Goal: Task Accomplishment & Management: Complete application form

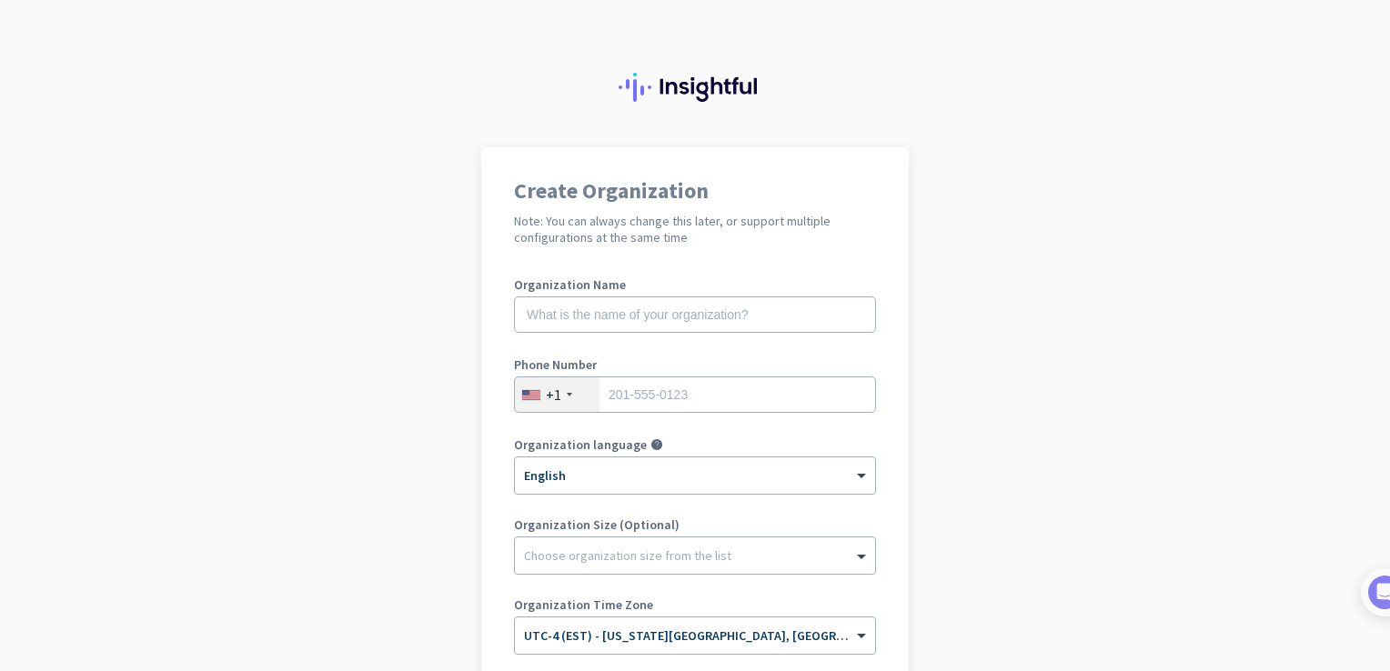
click at [567, 396] on div at bounding box center [569, 395] width 5 height 4
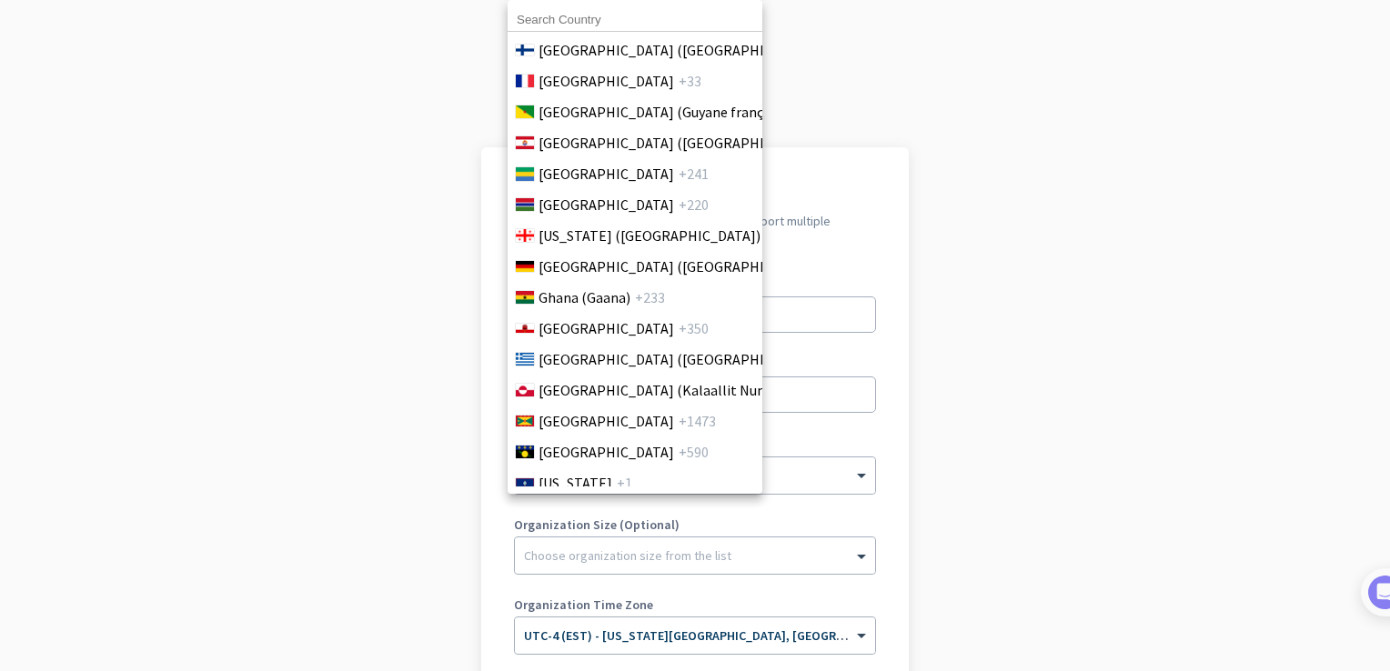
scroll to position [2547, 0]
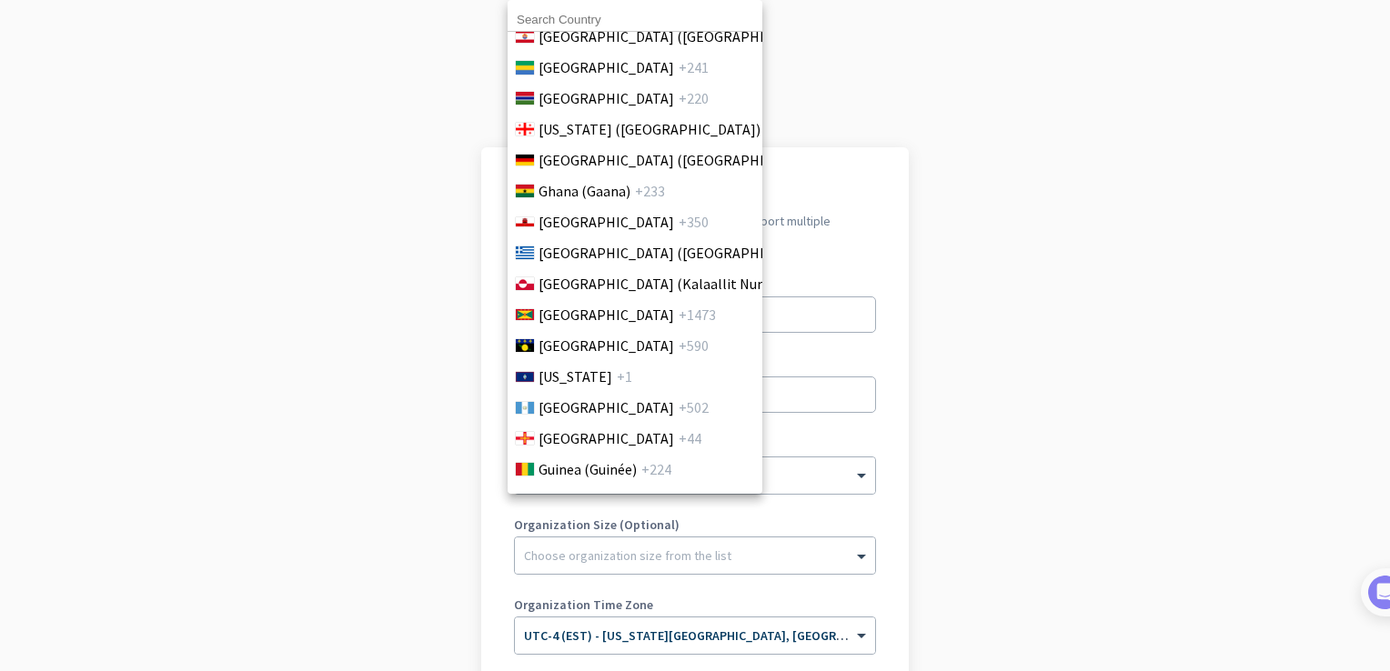
drag, startPoint x: 803, startPoint y: 368, endPoint x: 811, endPoint y: 331, distance: 38.0
click at [802, 366] on div at bounding box center [695, 335] width 1390 height 671
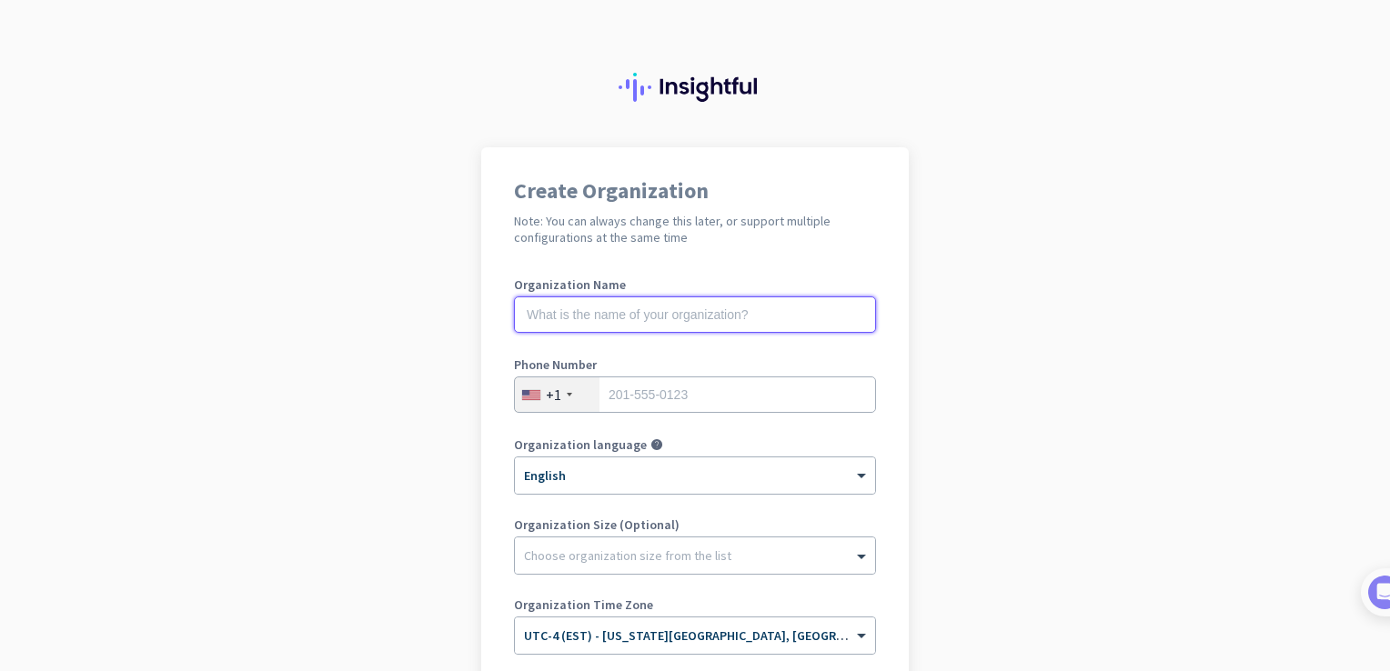
click at [796, 318] on input "text" at bounding box center [695, 315] width 362 height 36
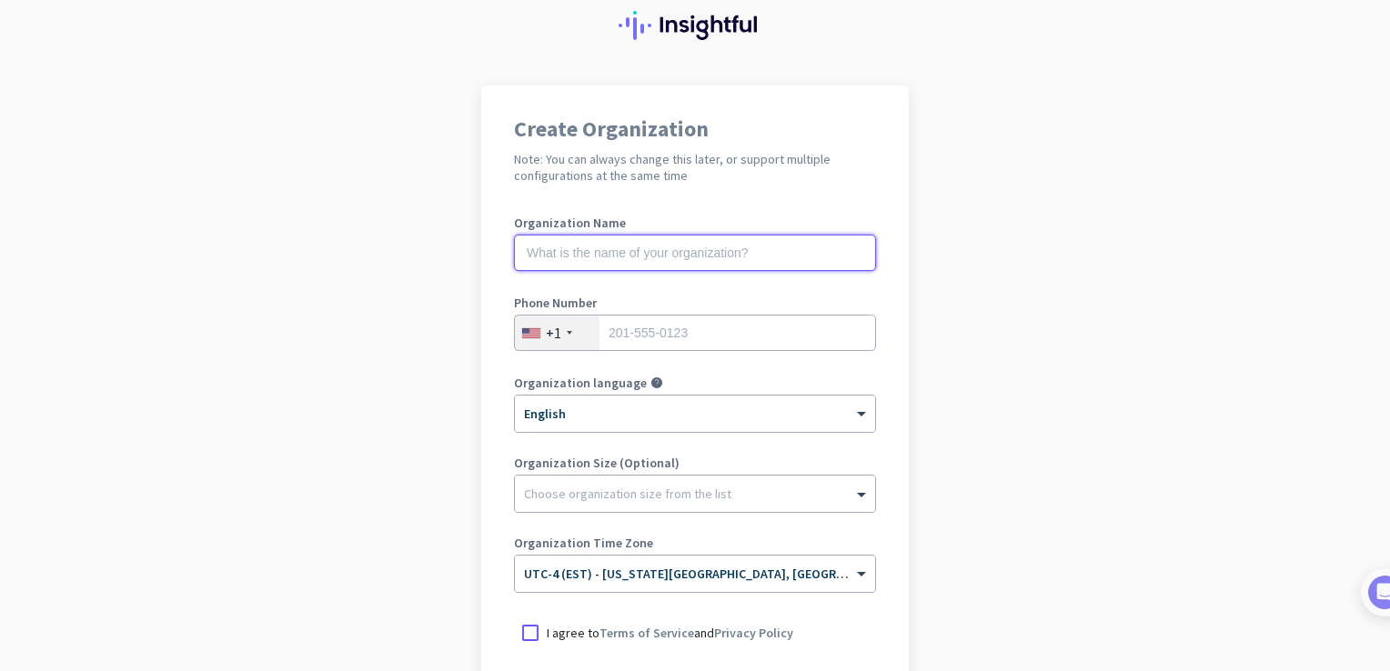
scroll to position [182, 0]
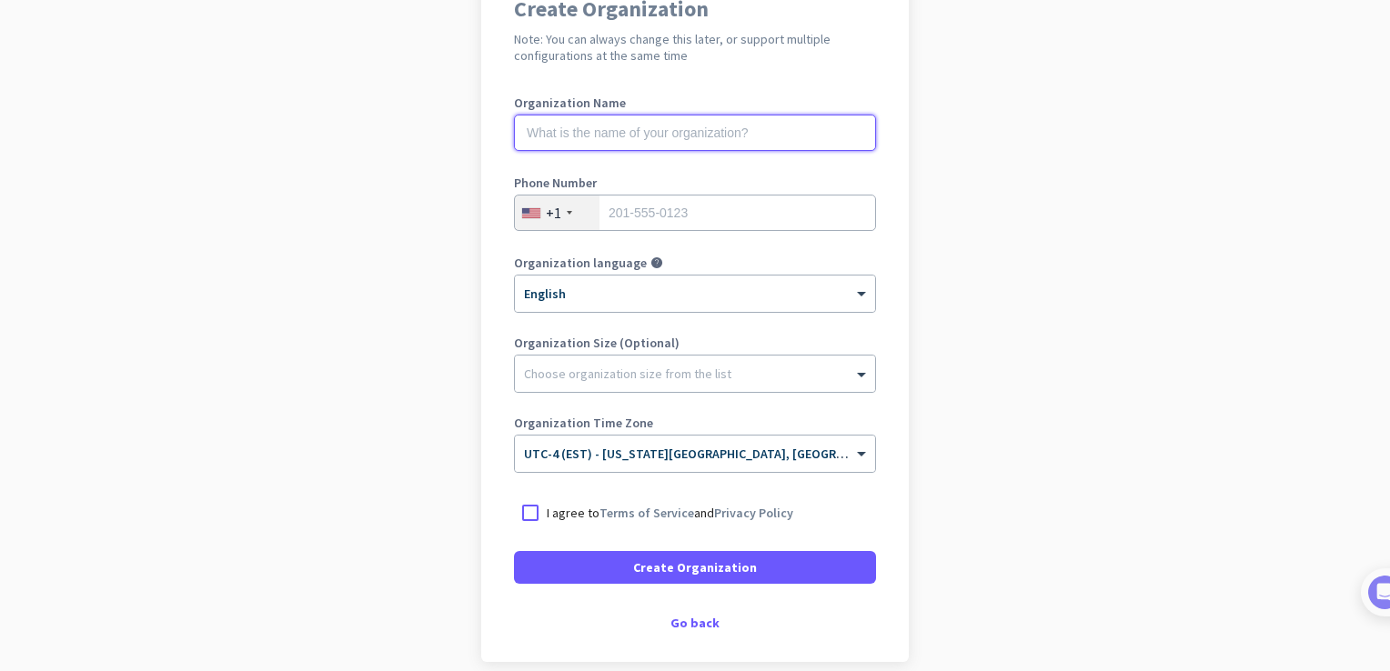
click at [568, 132] on input "text" at bounding box center [695, 133] width 362 height 36
type input "s"
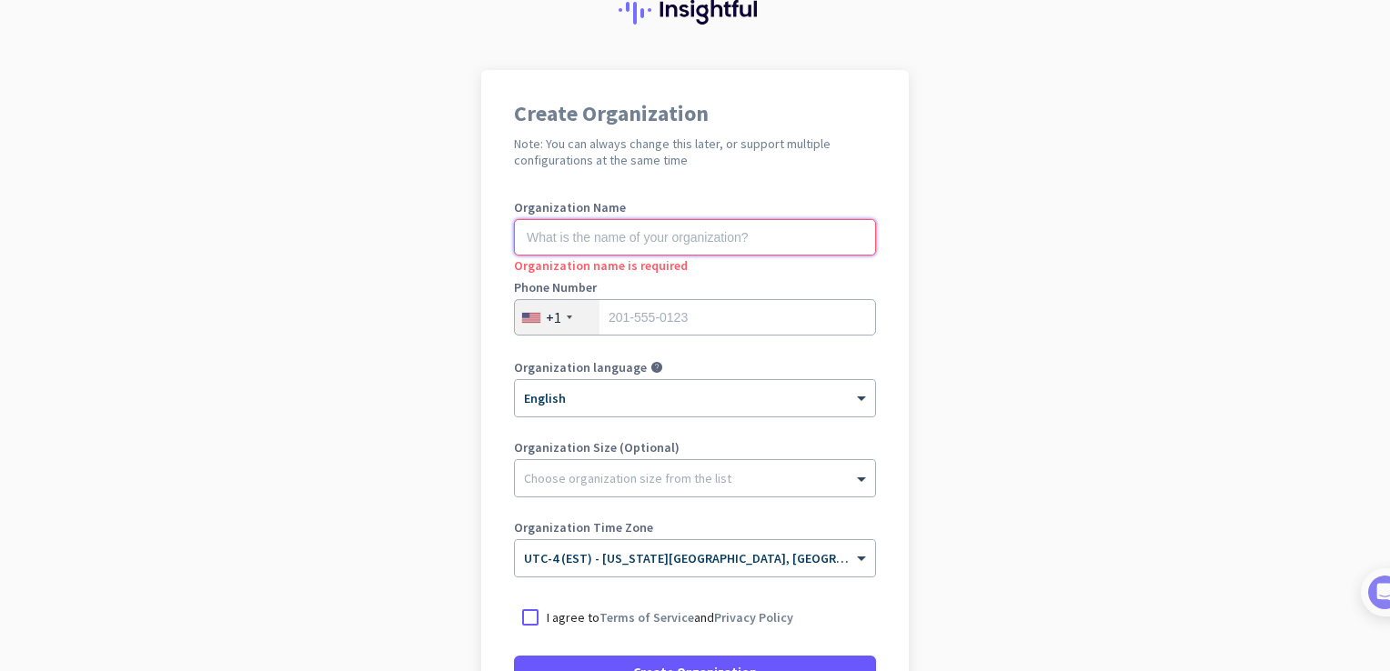
scroll to position [0, 0]
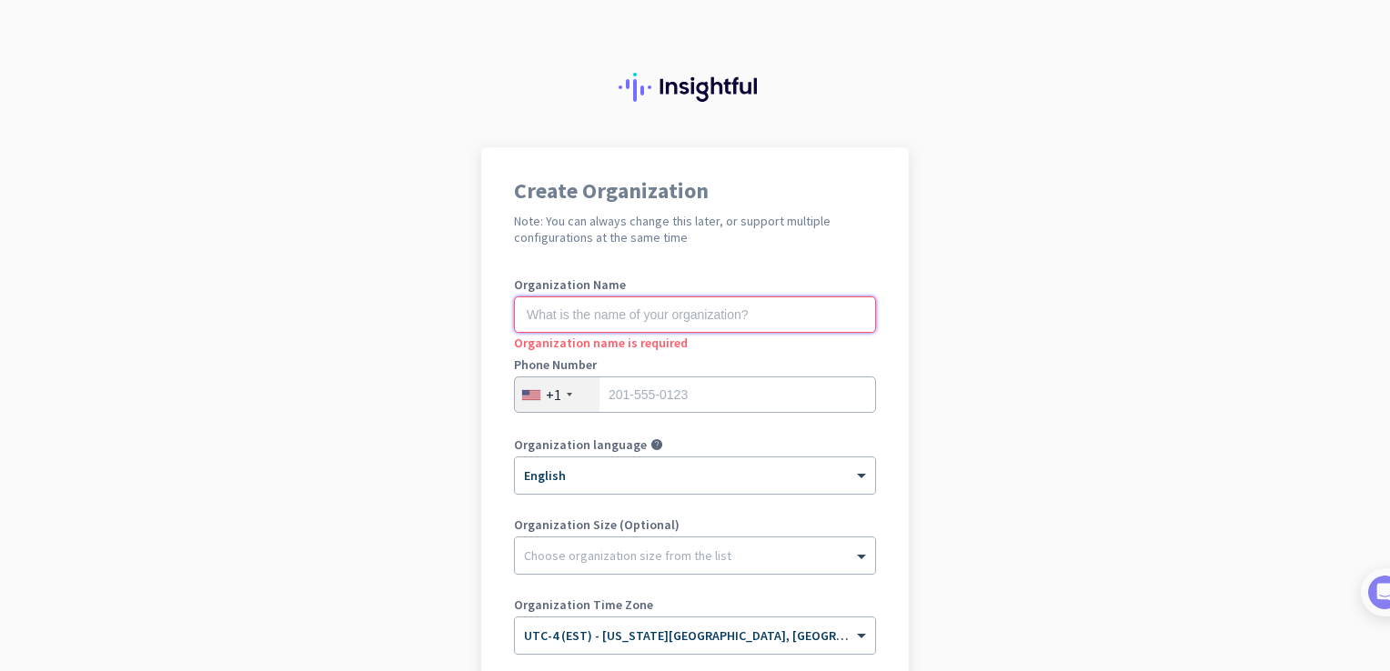
click at [586, 315] on input "text" at bounding box center [695, 315] width 362 height 36
type input "s"
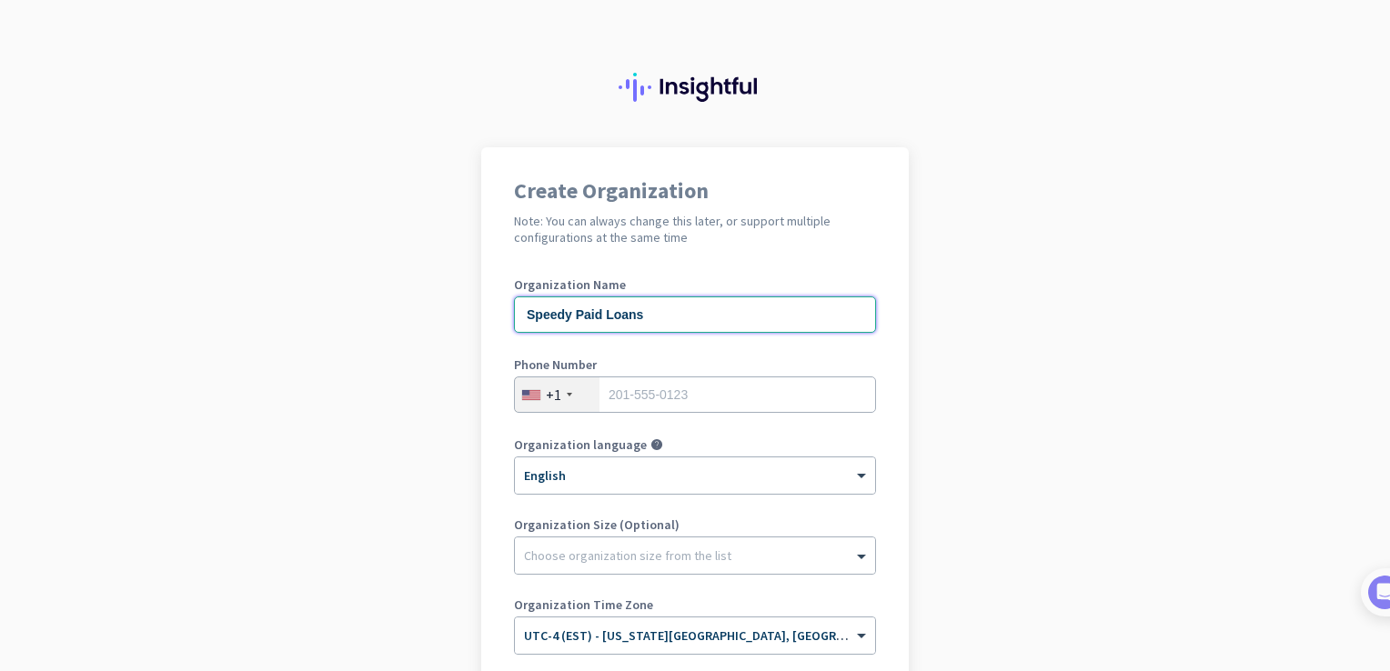
type input "Speedy Paid Loans"
click at [548, 391] on div "+1" at bounding box center [553, 395] width 15 height 18
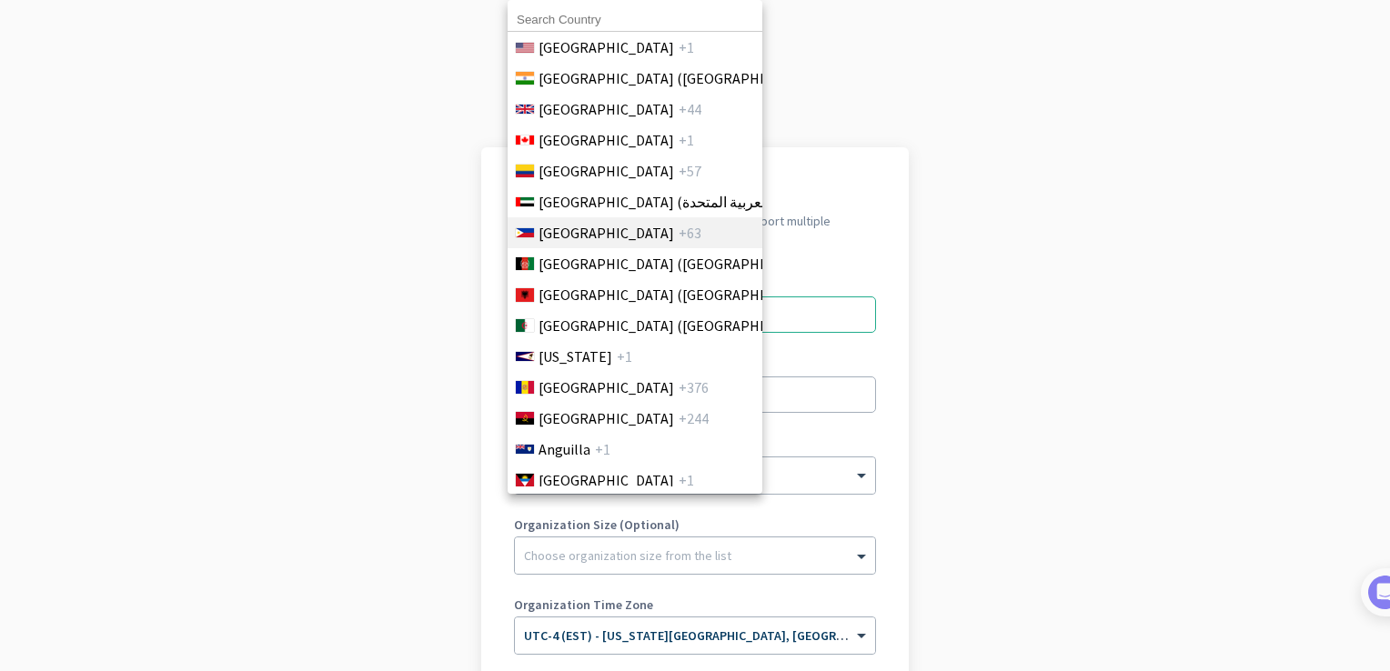
click at [577, 238] on span "[GEOGRAPHIC_DATA]" at bounding box center [607, 233] width 136 height 22
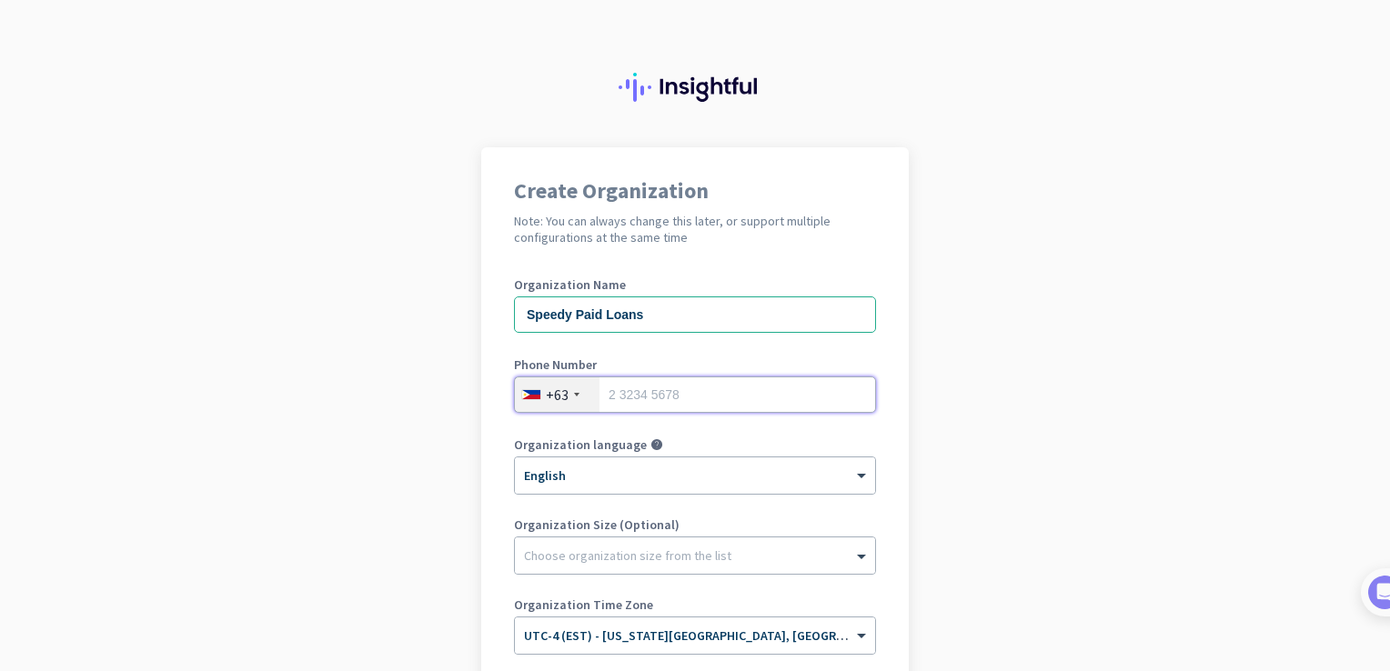
click at [648, 402] on input "tel" at bounding box center [695, 395] width 362 height 36
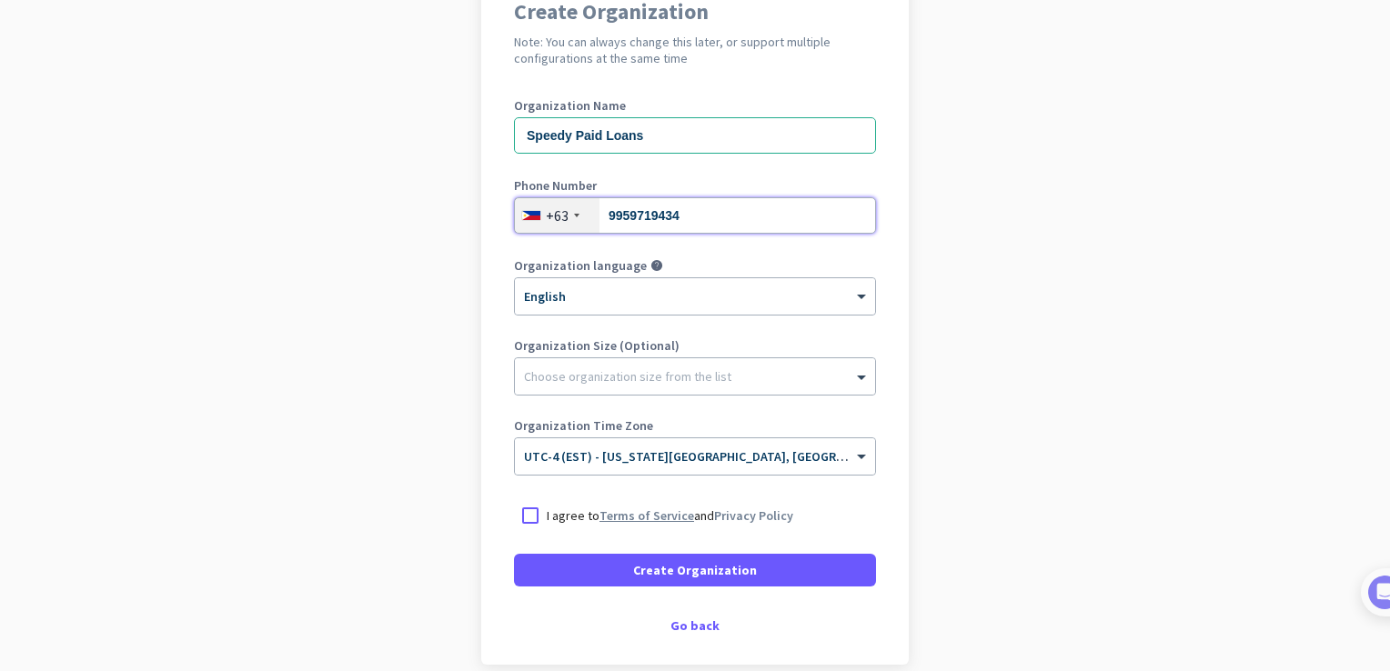
scroll to position [182, 0]
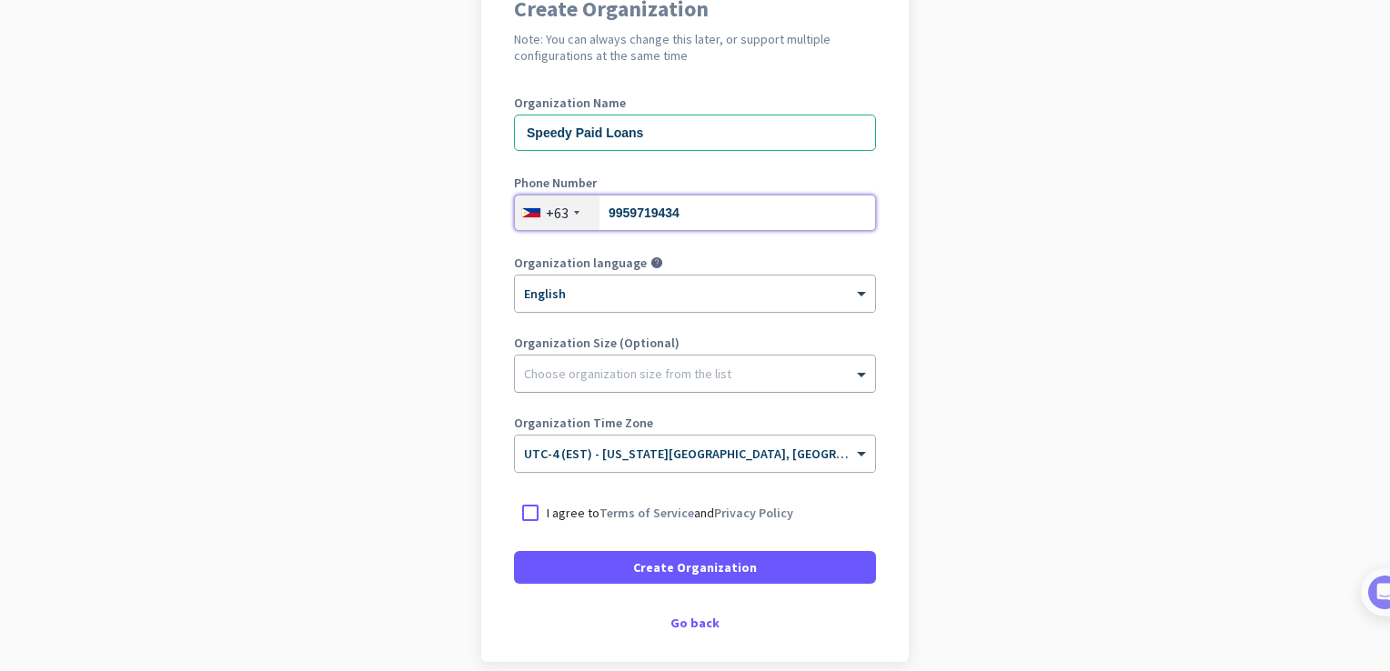
type input "9959719434"
click at [632, 375] on div at bounding box center [695, 369] width 360 height 18
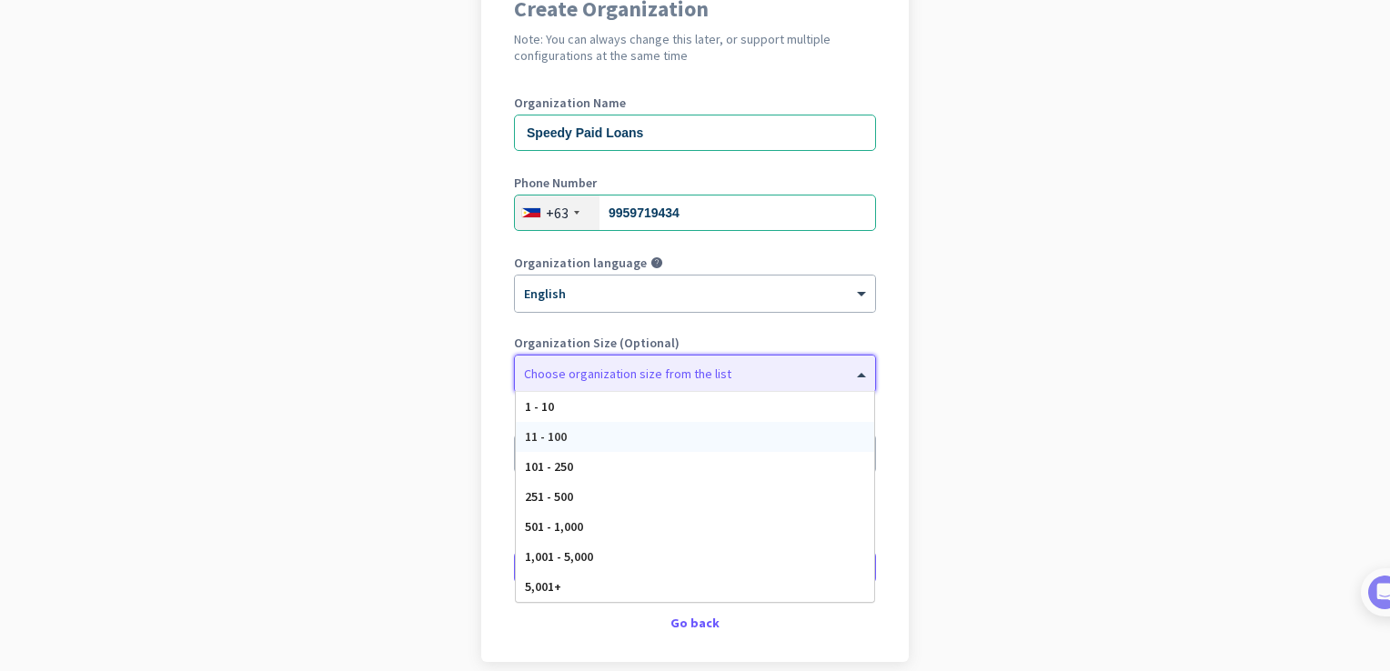
click at [542, 439] on span "11 - 100" at bounding box center [546, 437] width 42 height 16
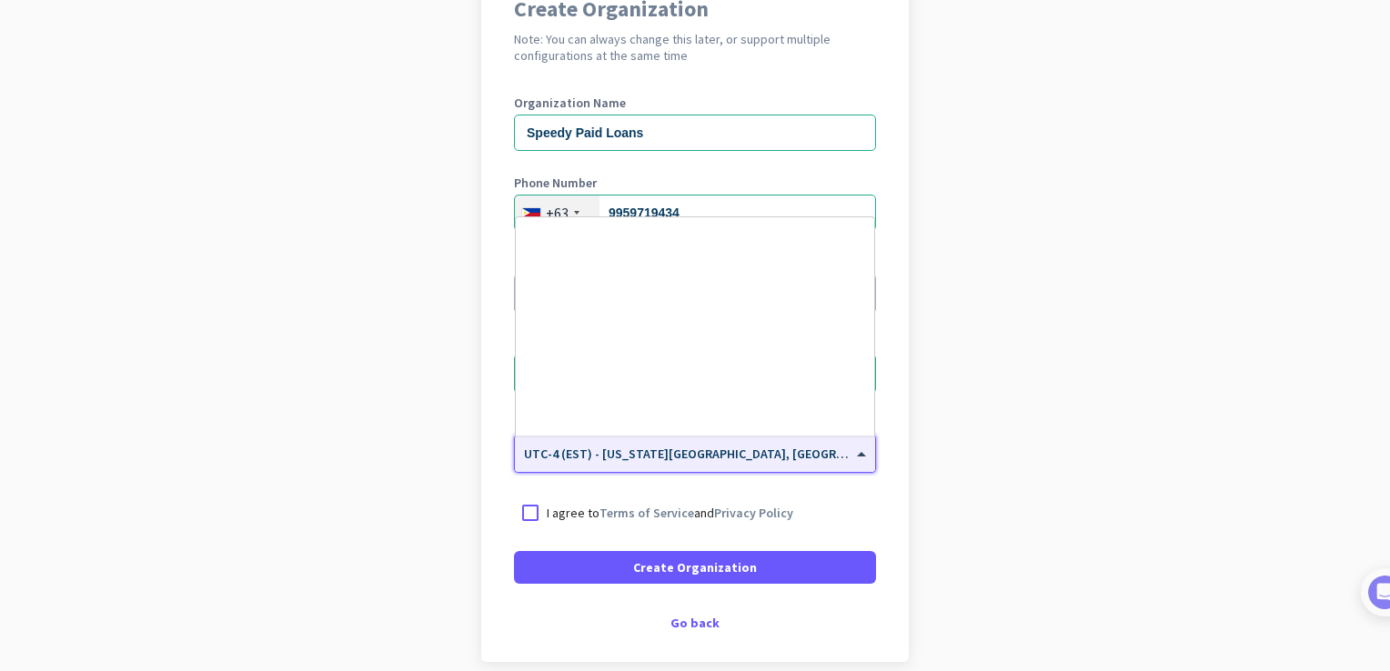
click at [610, 449] on input "text" at bounding box center [677, 448] width 306 height 14
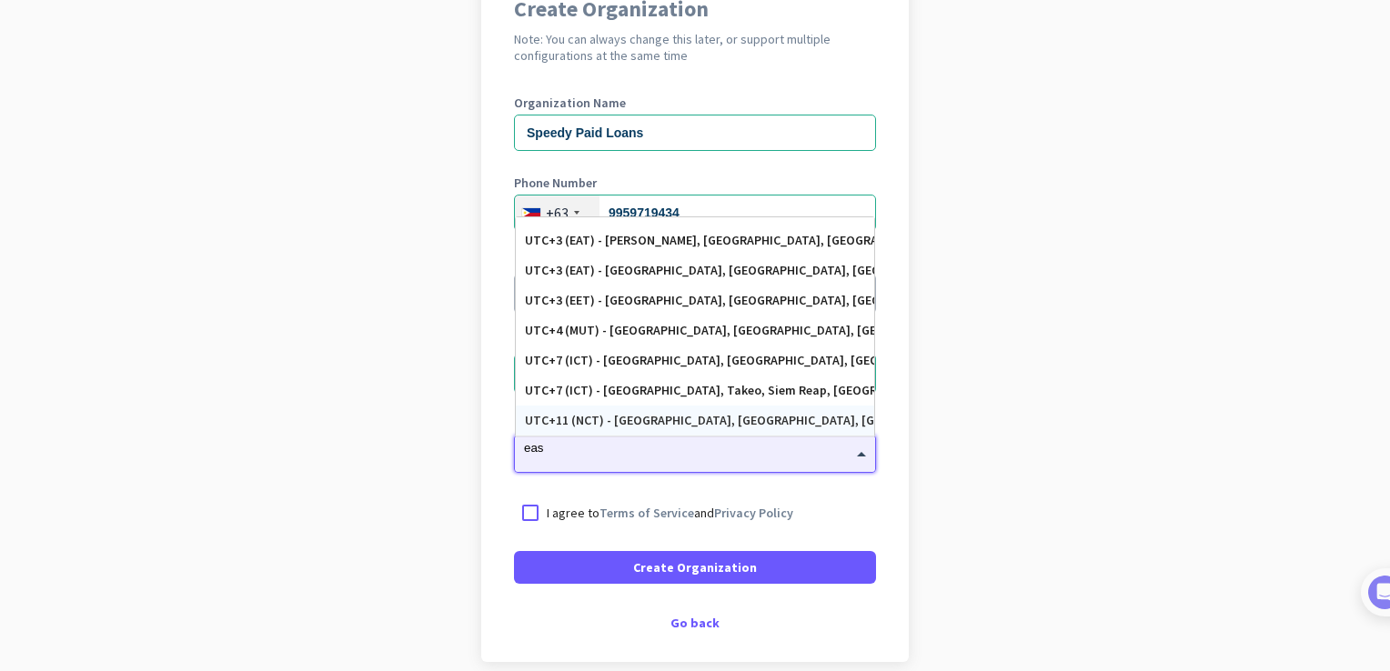
scroll to position [0, 0]
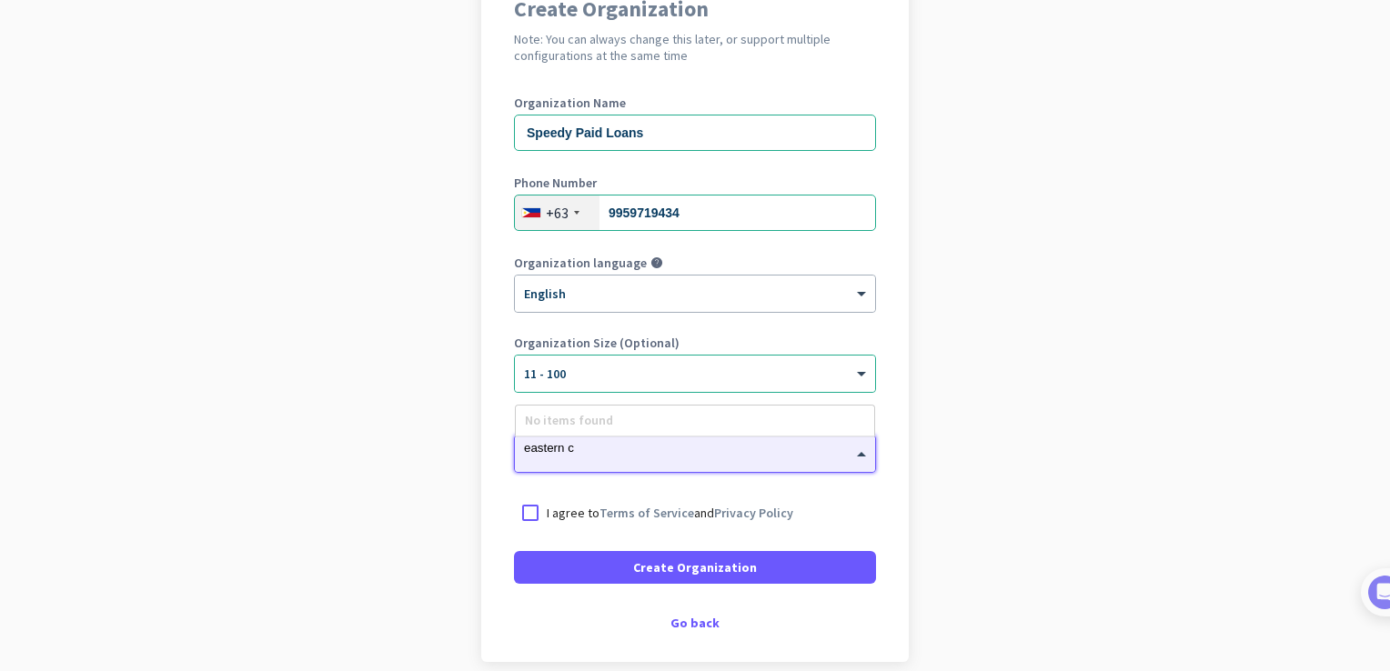
type input "eastern ca"
click at [855, 459] on span at bounding box center [863, 454] width 23 height 15
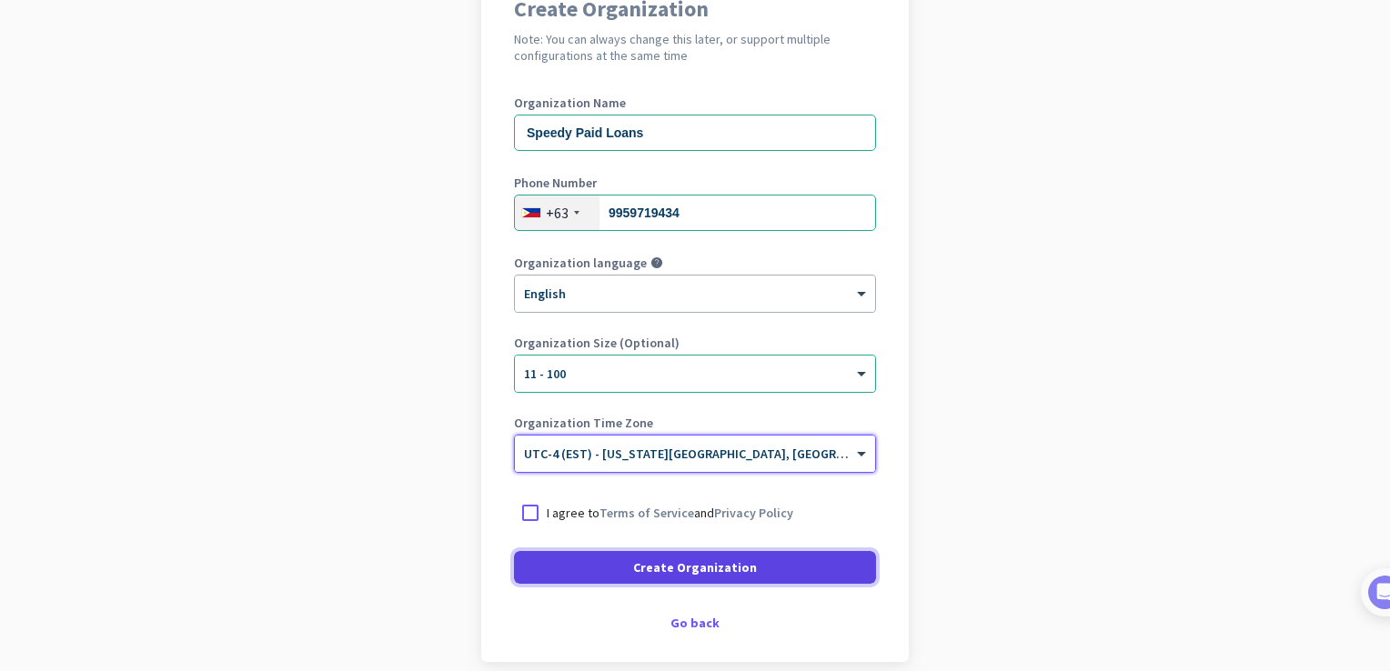
click at [741, 574] on span "Create Organization" at bounding box center [695, 568] width 124 height 18
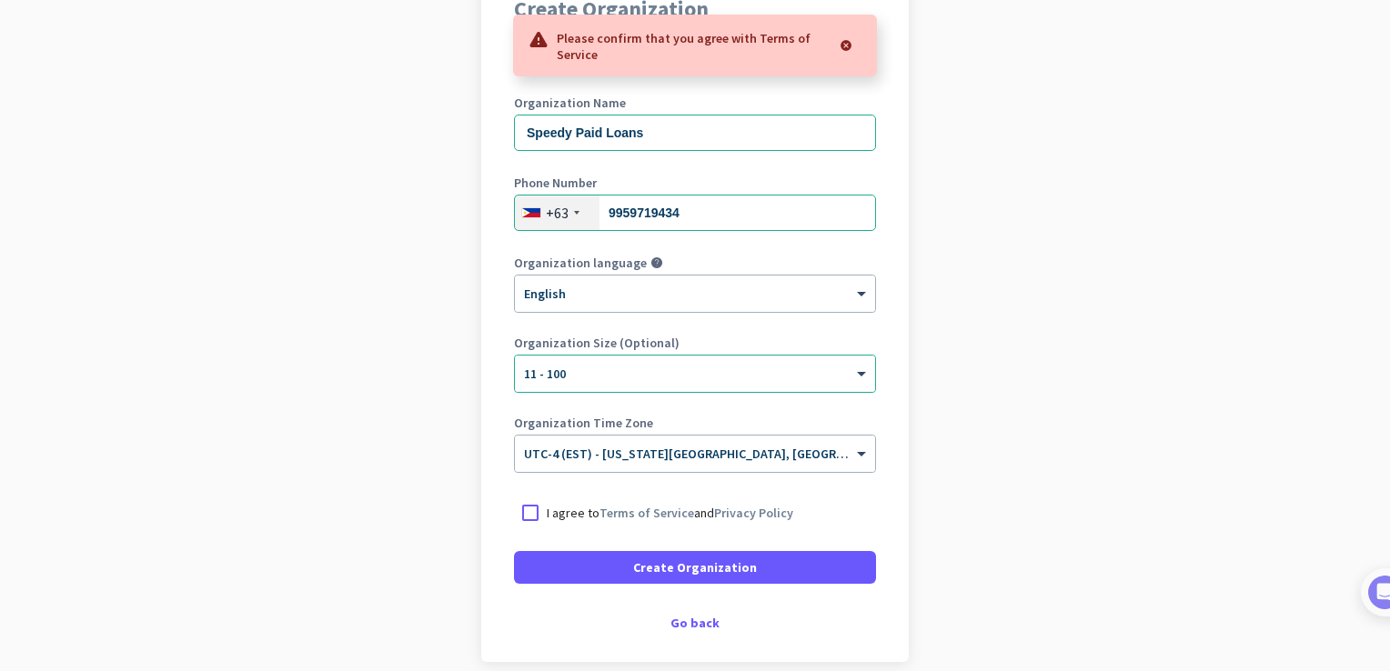
drag, startPoint x: 533, startPoint y: 510, endPoint x: 549, endPoint y: 517, distance: 16.7
click at [531, 510] on div at bounding box center [530, 513] width 33 height 33
click at [630, 582] on span at bounding box center [695, 568] width 362 height 44
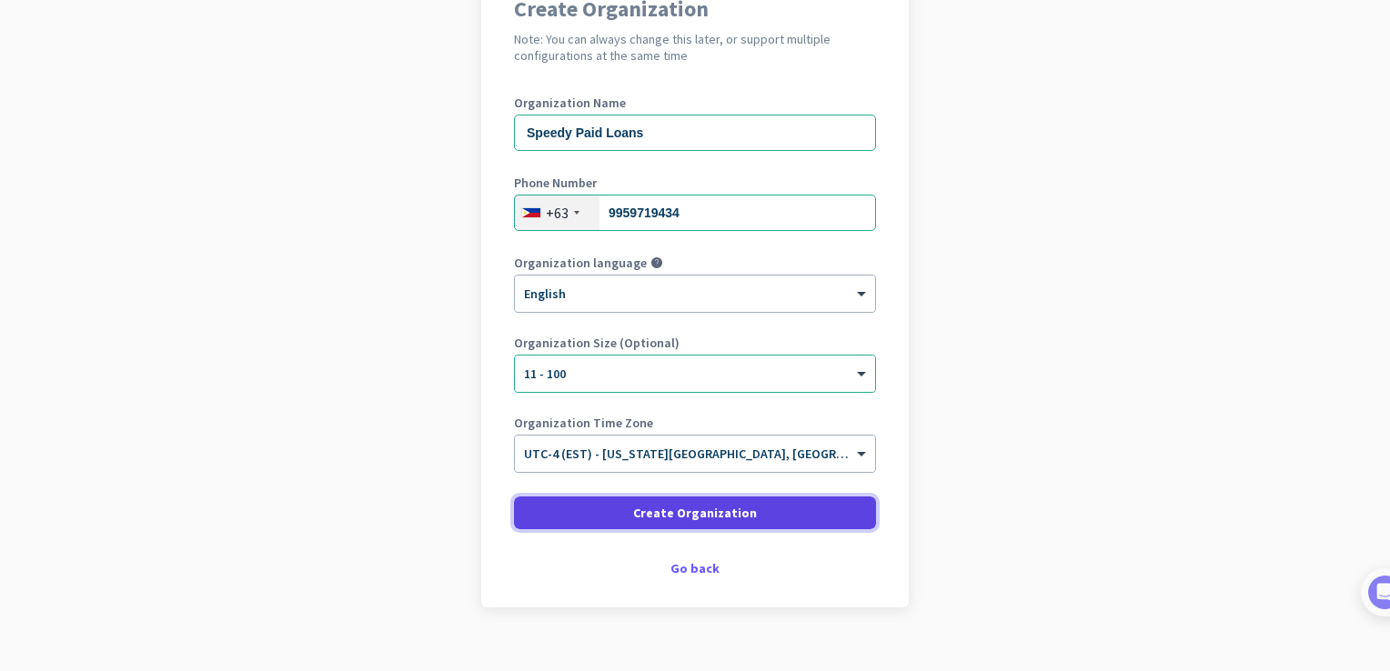
click at [672, 519] on span "Create Organization" at bounding box center [695, 513] width 124 height 18
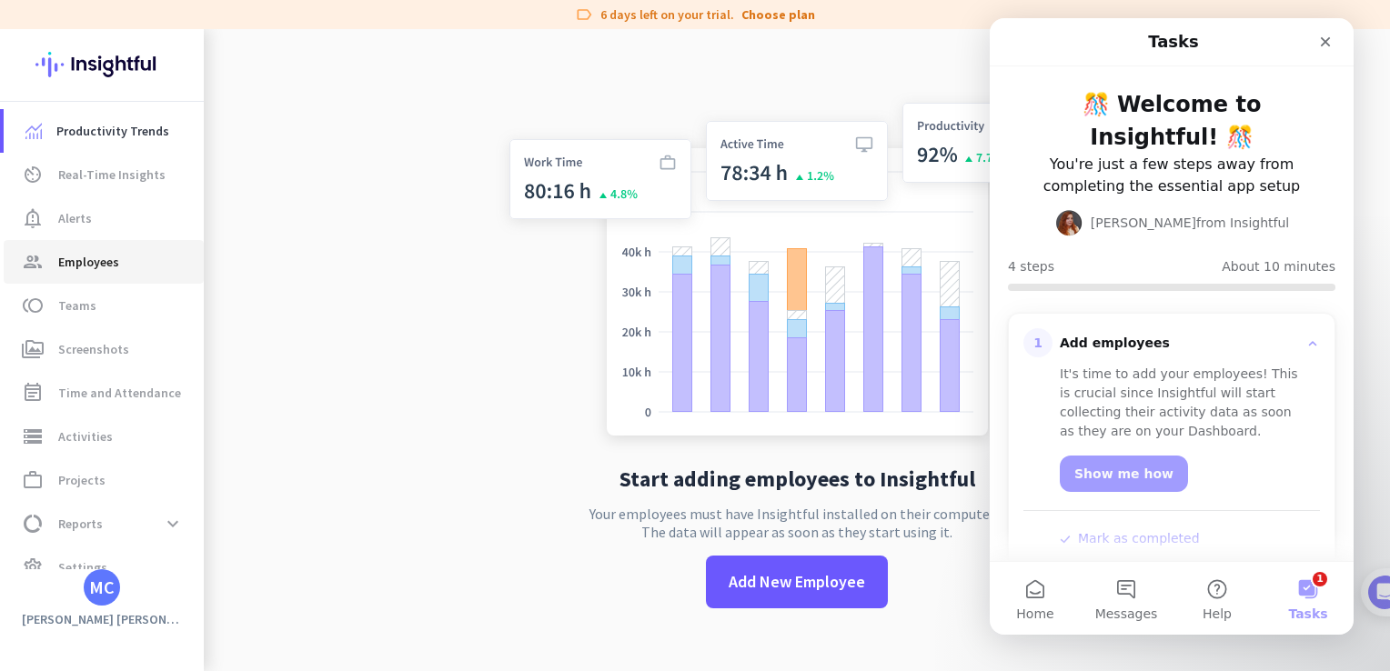
click at [71, 267] on span "Employees" at bounding box center [88, 262] width 61 height 22
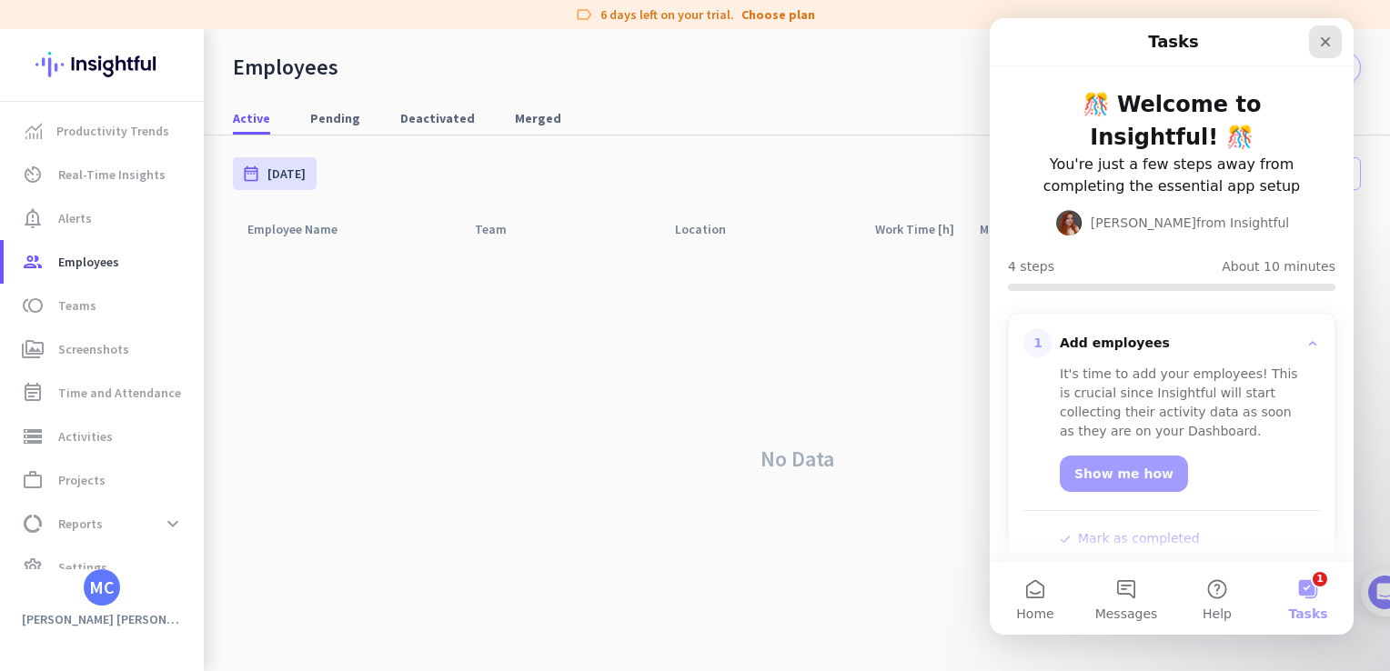
click at [1323, 42] on icon "Close" at bounding box center [1325, 42] width 15 height 15
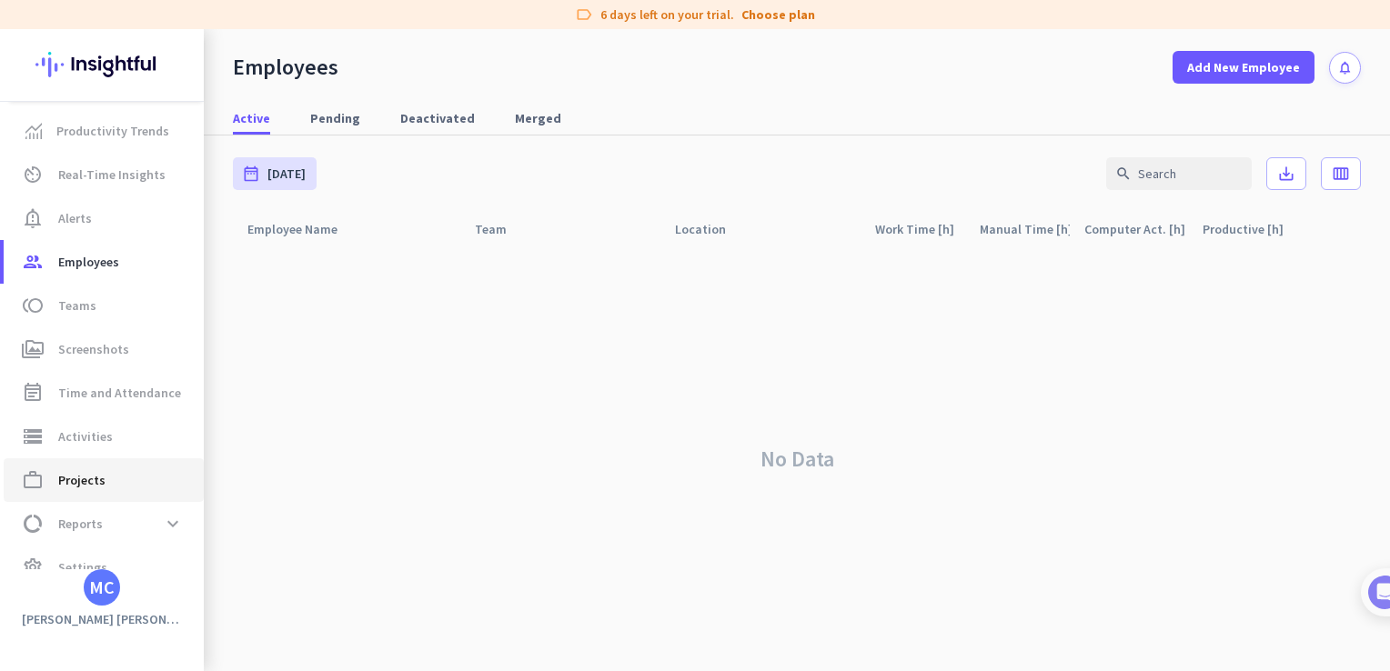
scroll to position [26, 0]
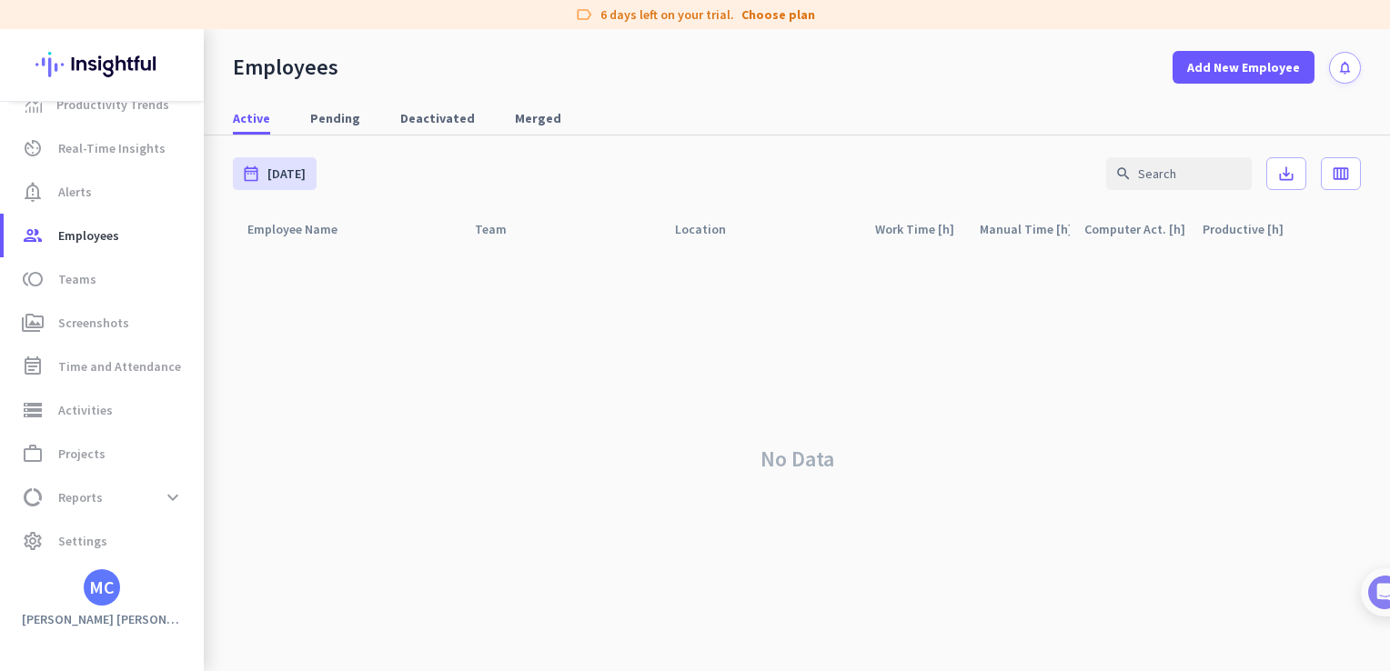
click at [99, 591] on div "MC" at bounding box center [101, 588] width 25 height 18
click at [210, 469] on span "Personal Settings" at bounding box center [198, 455] width 139 height 33
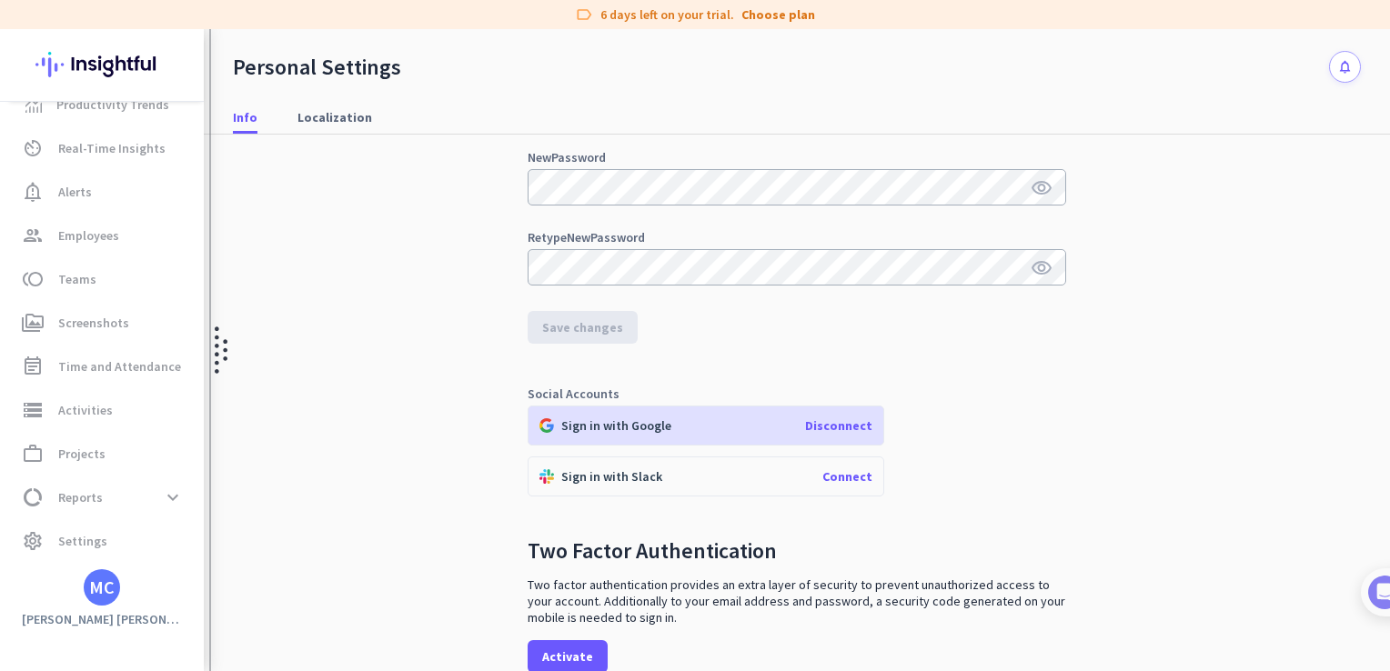
scroll to position [273, 0]
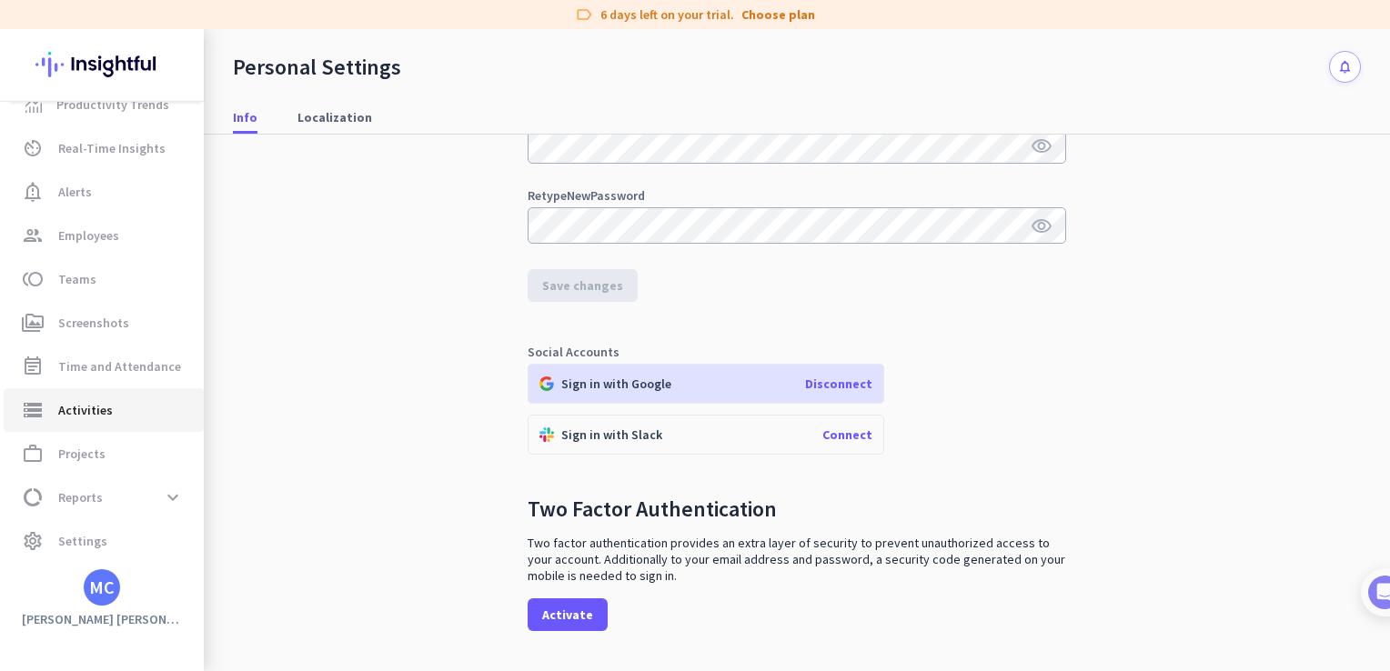
click at [123, 406] on span "storage Activities" at bounding box center [103, 410] width 171 height 22
click at [118, 372] on span "Time and Attendance" at bounding box center [119, 367] width 123 height 22
click at [104, 328] on span "Screenshots" at bounding box center [93, 323] width 71 height 22
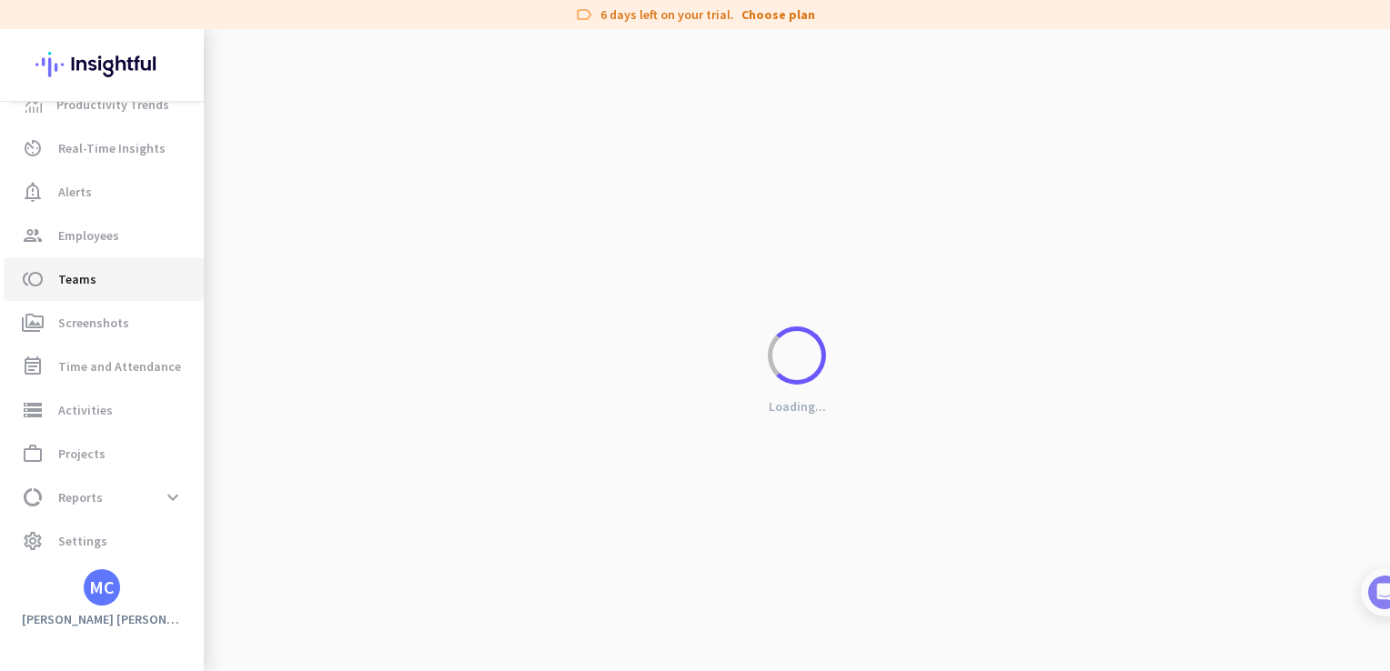
click at [160, 293] on link "toll Teams" at bounding box center [104, 279] width 200 height 44
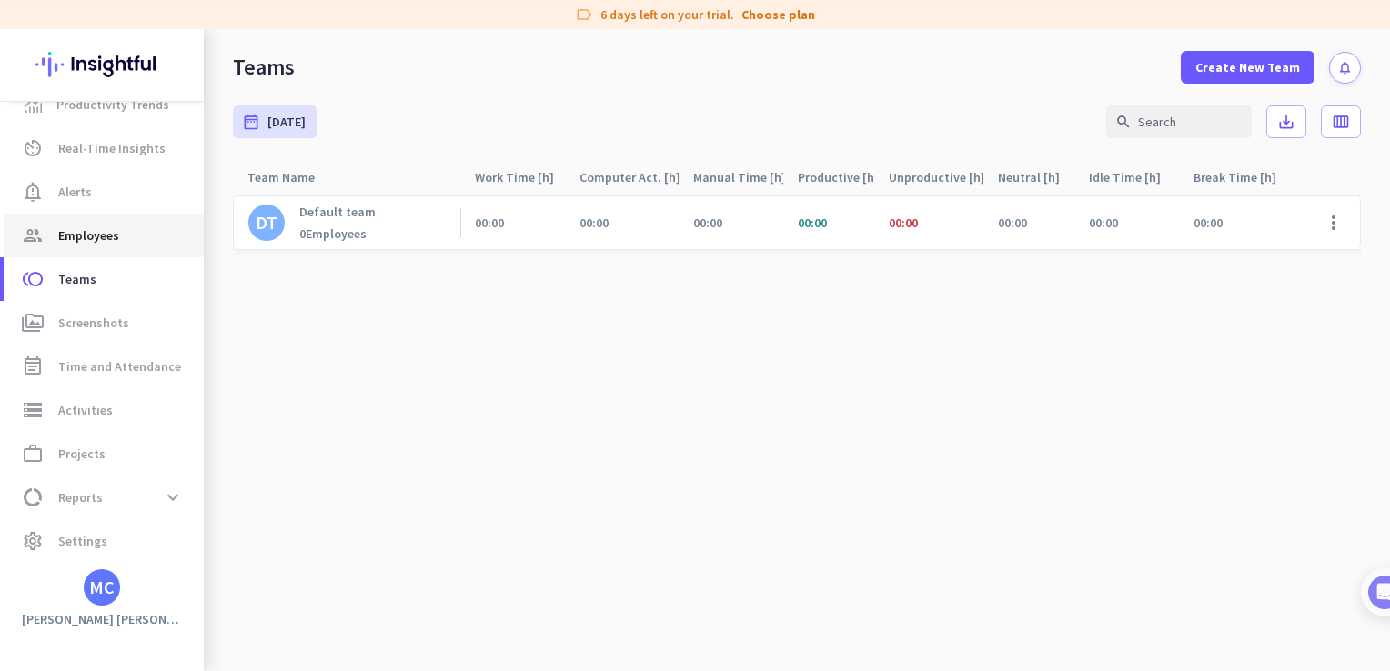
click at [95, 253] on link "group Employees" at bounding box center [104, 236] width 200 height 44
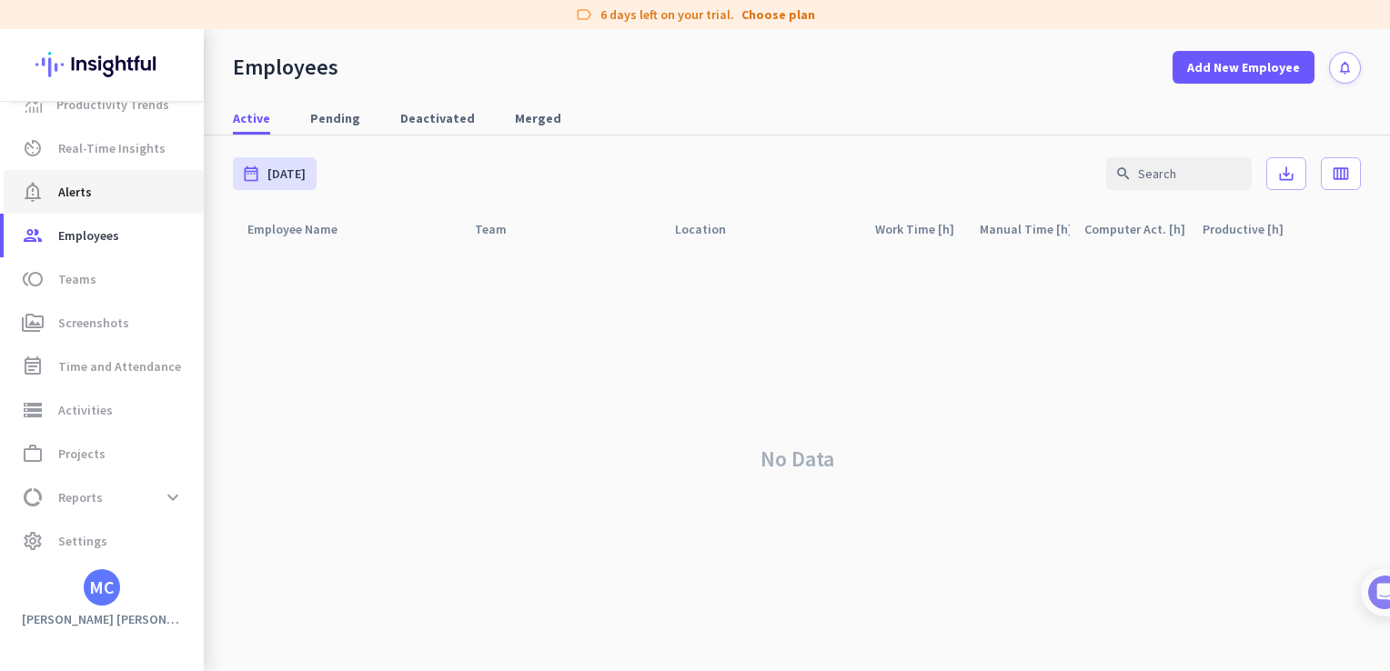
click at [76, 212] on link "notification_important Alerts" at bounding box center [104, 192] width 200 height 44
